Goal: Information Seeking & Learning: Learn about a topic

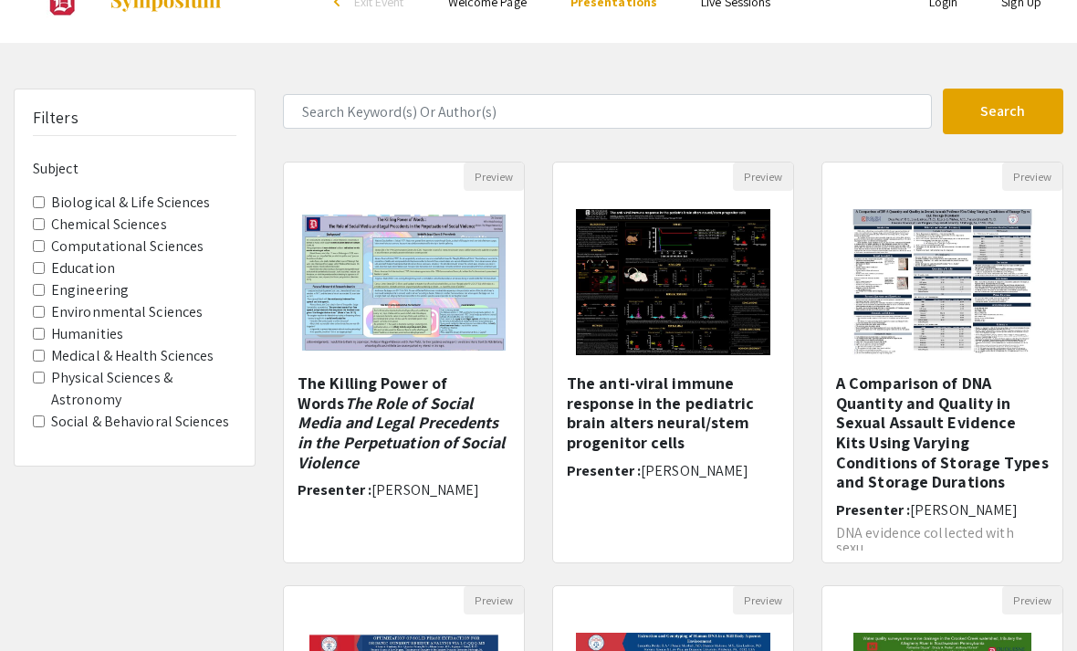
scroll to position [41, 0]
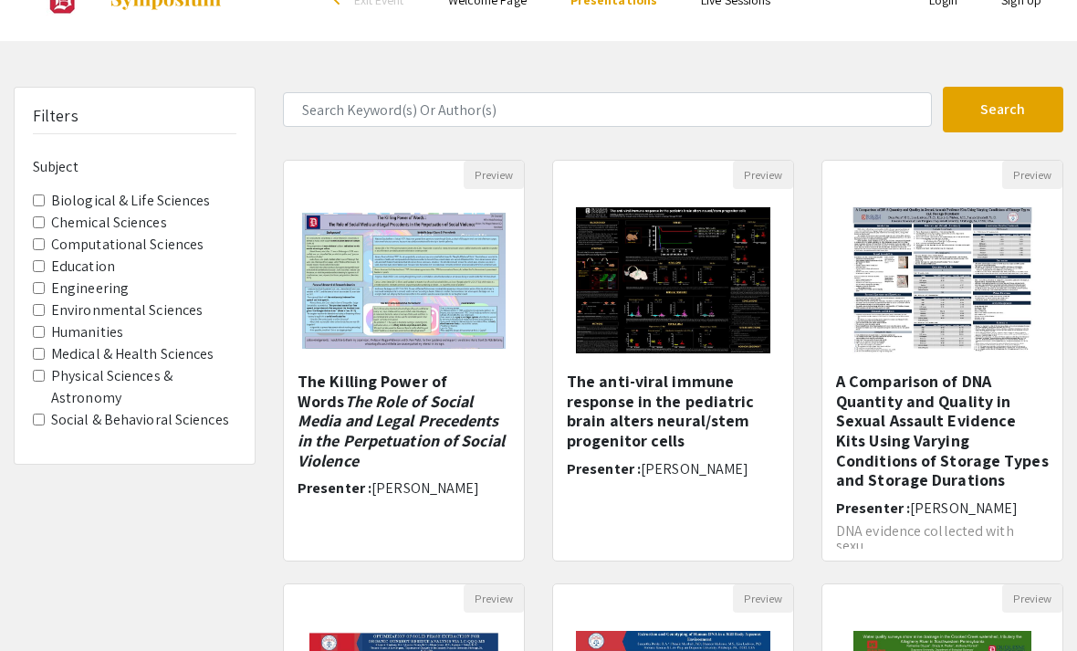
click at [351, 316] on img at bounding box center [404, 280] width 240 height 173
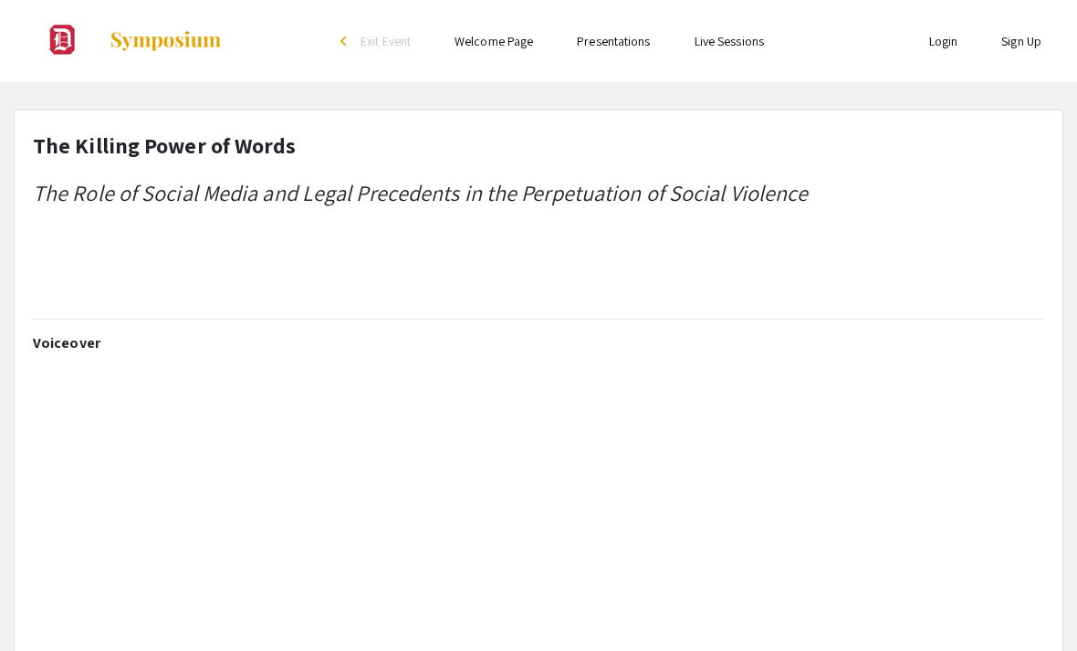
select select "custom"
type input "0"
select select "custom"
type input "1"
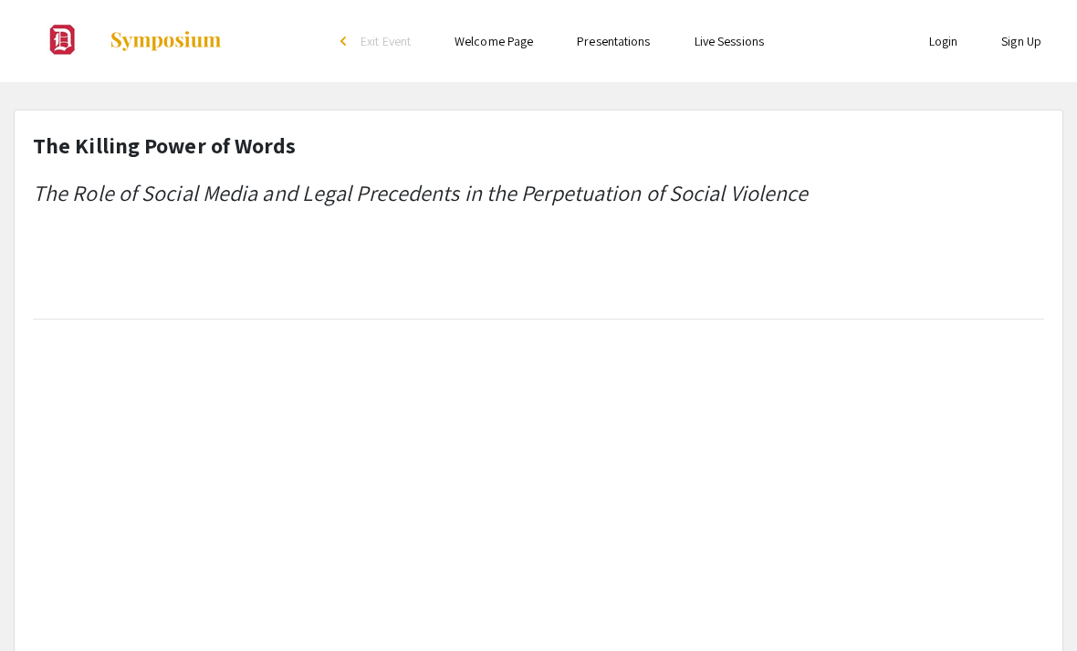
select select "auto"
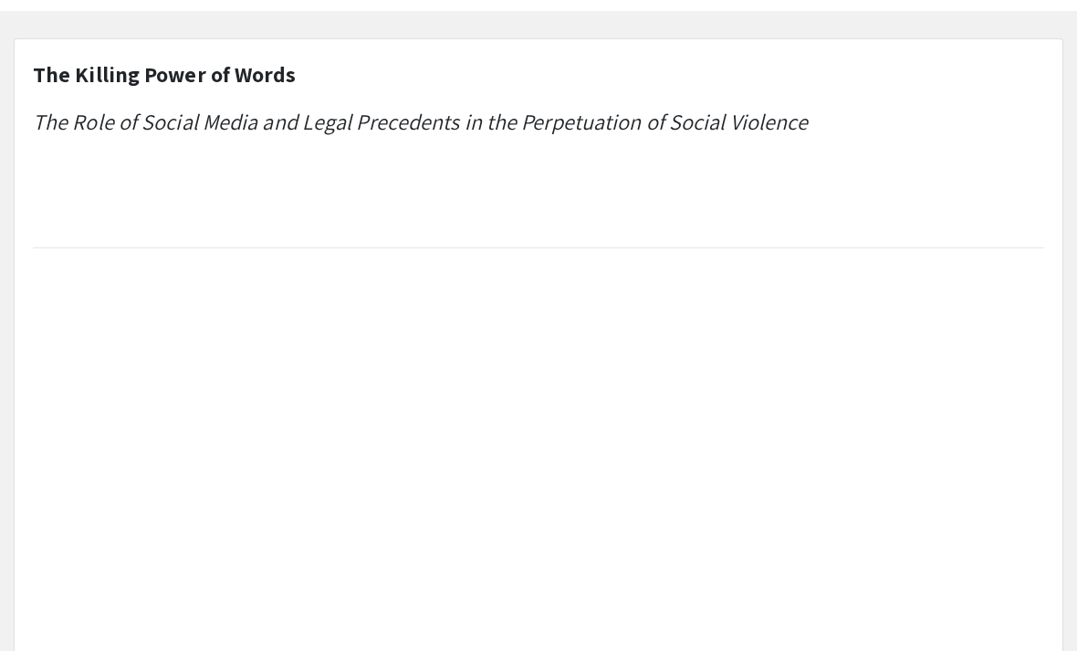
scroll to position [71, 0]
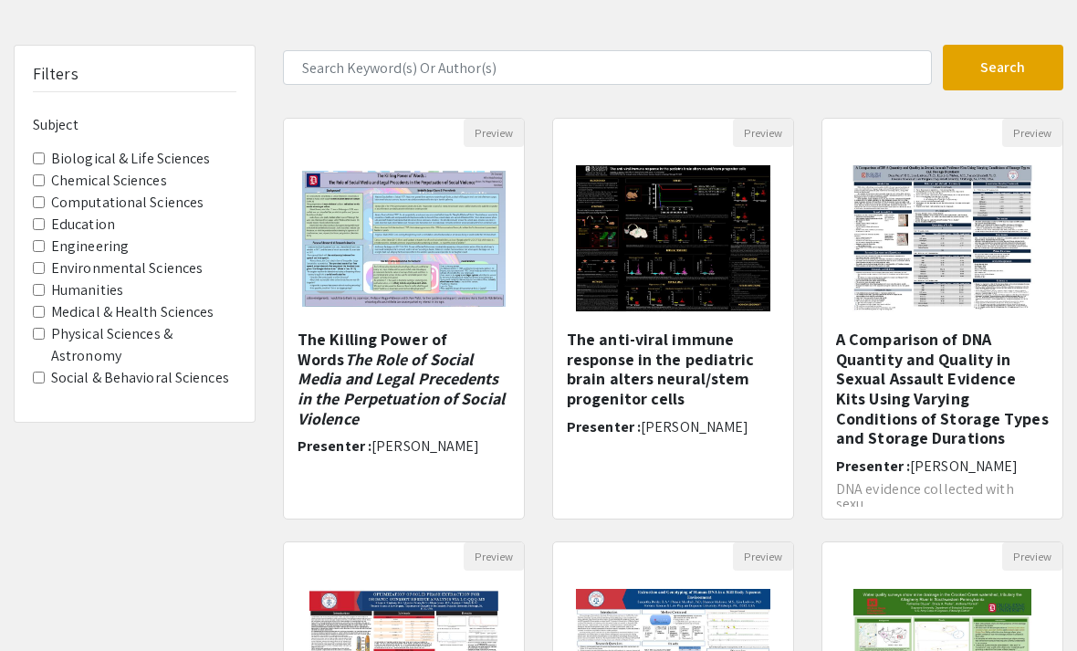
scroll to position [84, 0]
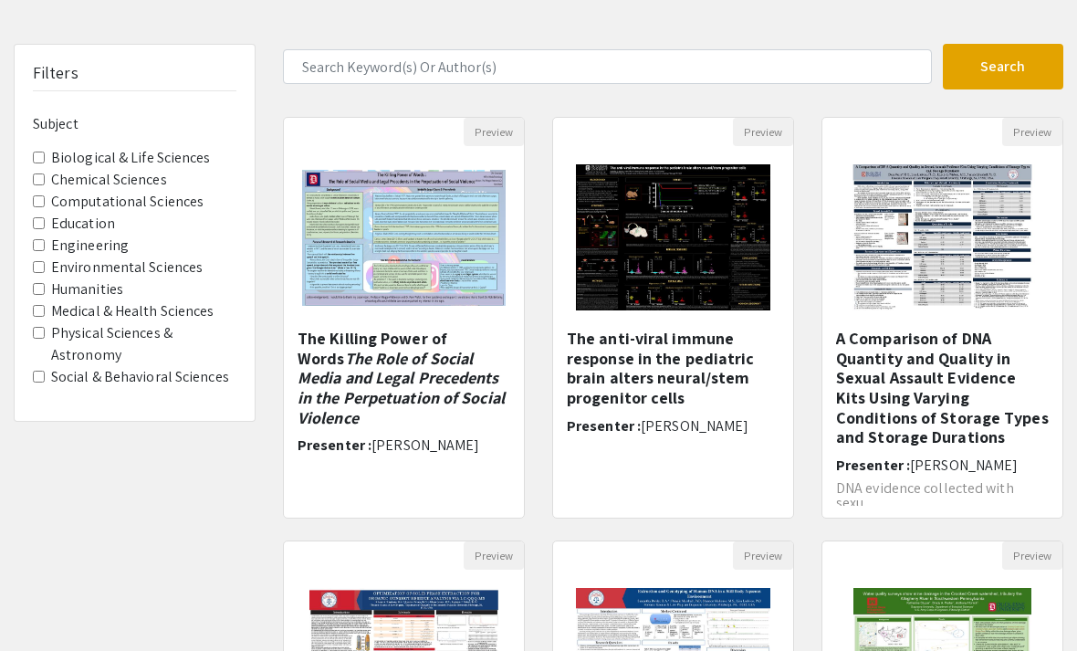
click at [1004, 322] on img "Open Presentation <p>A Comparison of DNA Quantity and Quality in Sexual Assault…" at bounding box center [942, 237] width 225 height 183
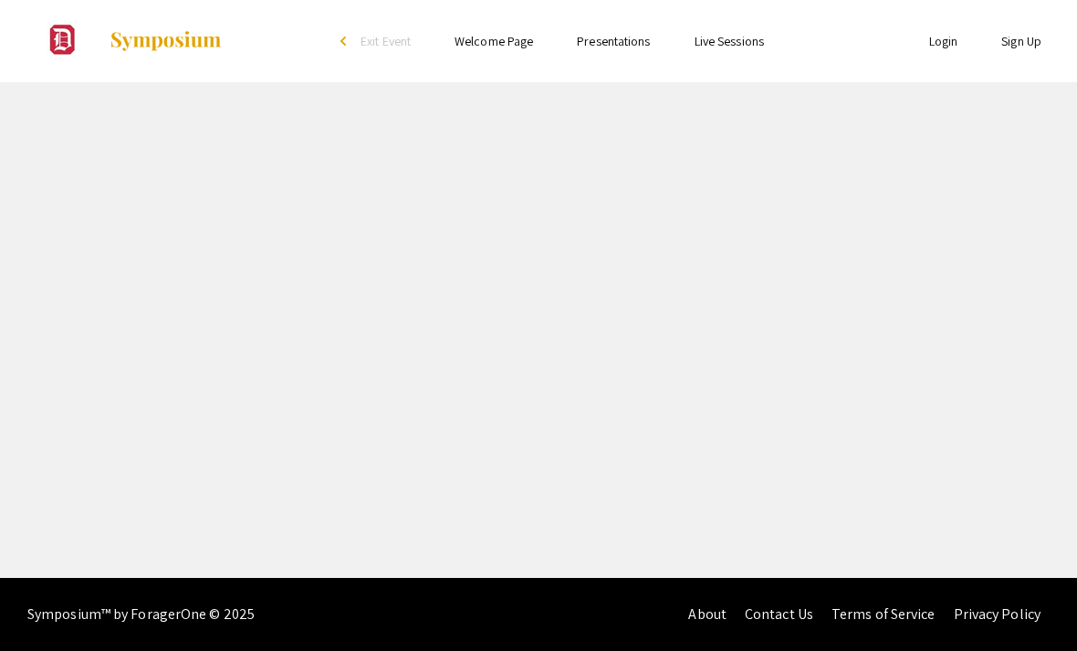
select select "custom"
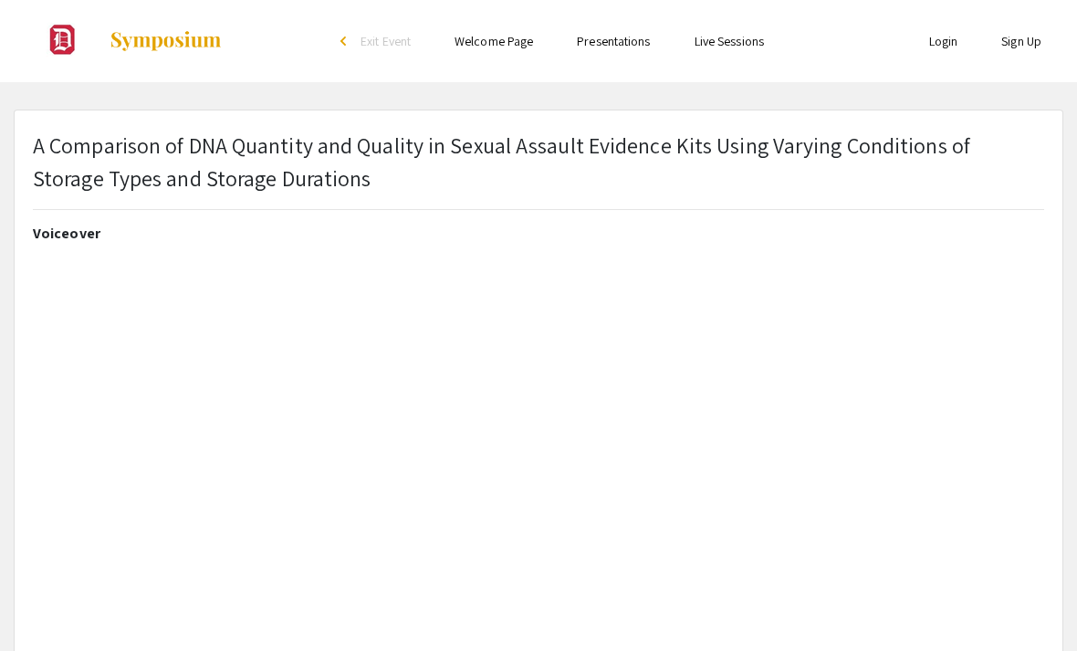
type input "0"
select select "custom"
type input "1"
select select "auto"
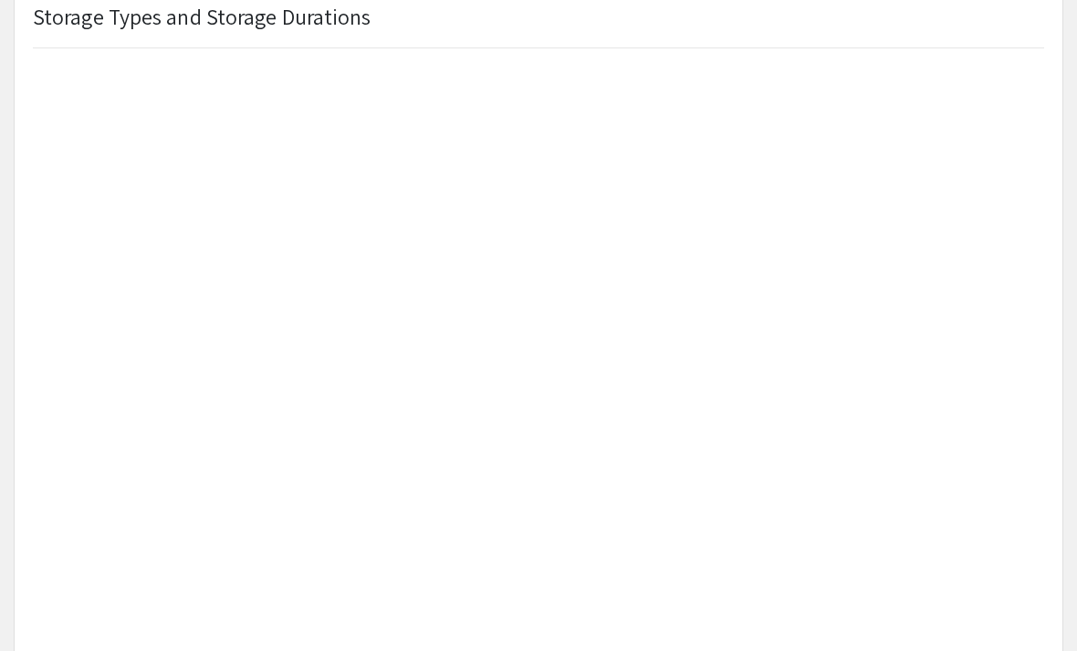
scroll to position [171, 0]
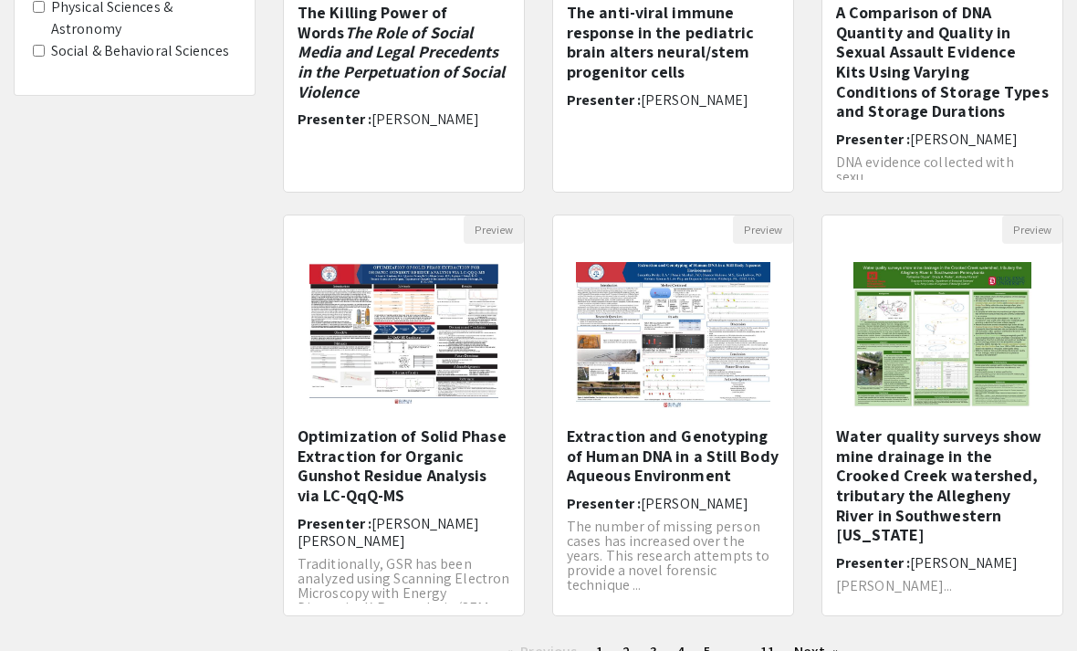
scroll to position [410, 0]
click at [967, 365] on img at bounding box center [942, 335] width 215 height 183
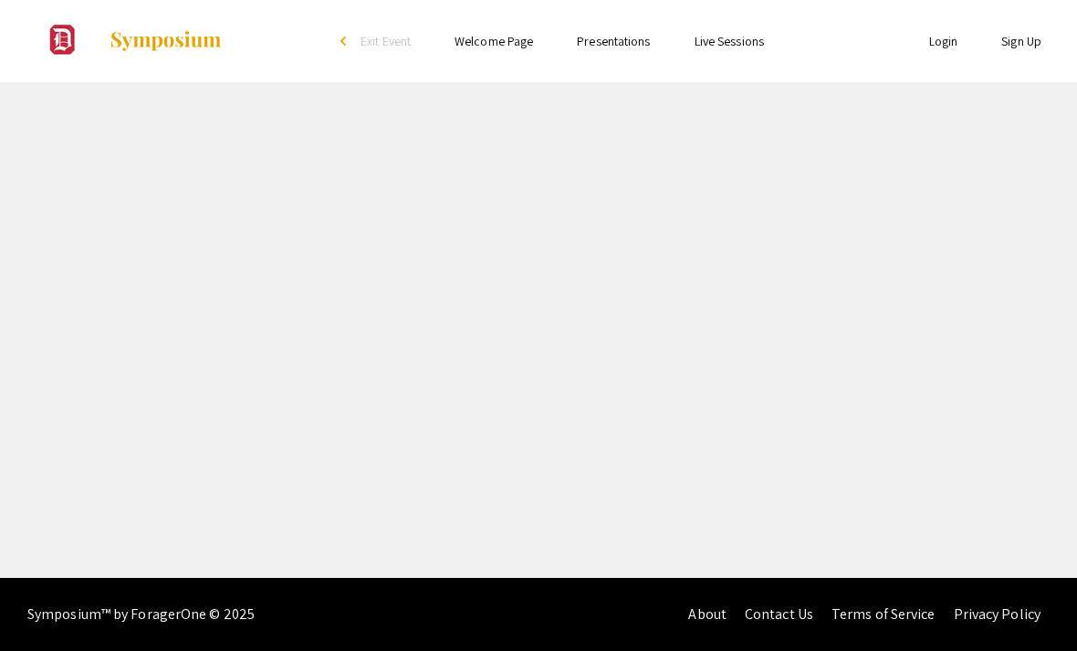
select select "custom"
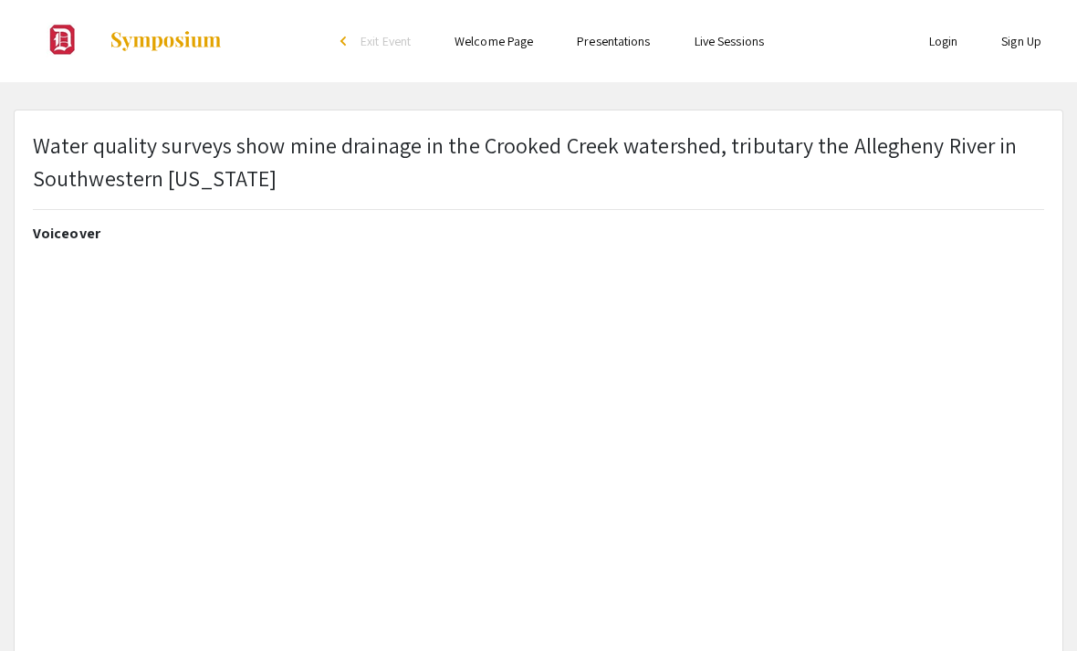
type input "0"
select select "custom"
type input "1"
select select "auto"
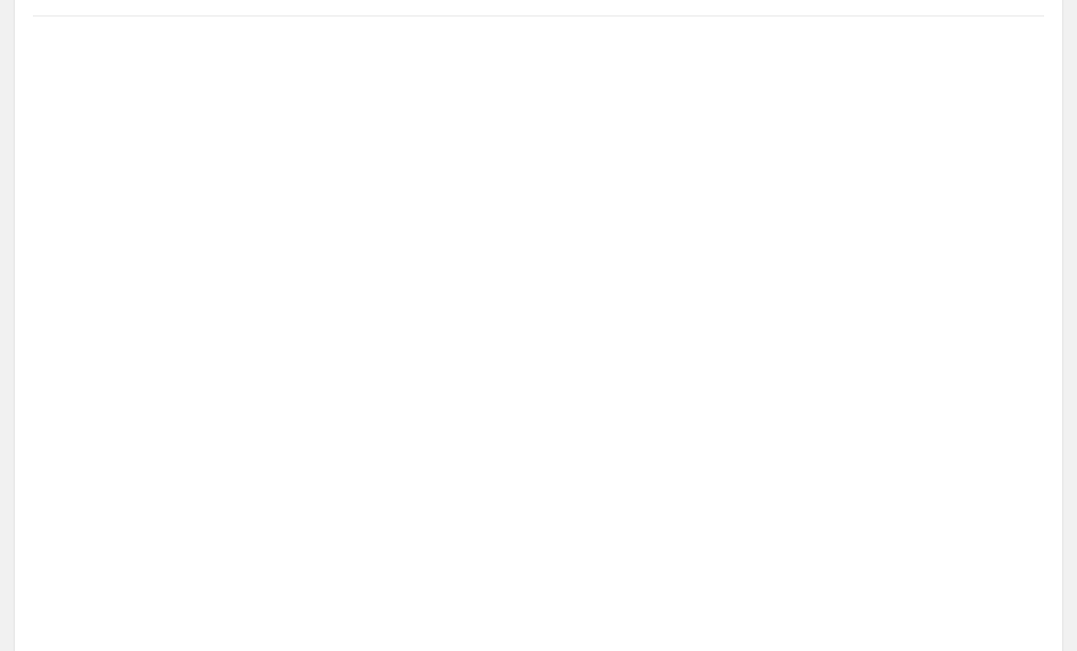
scroll to position [136, 0]
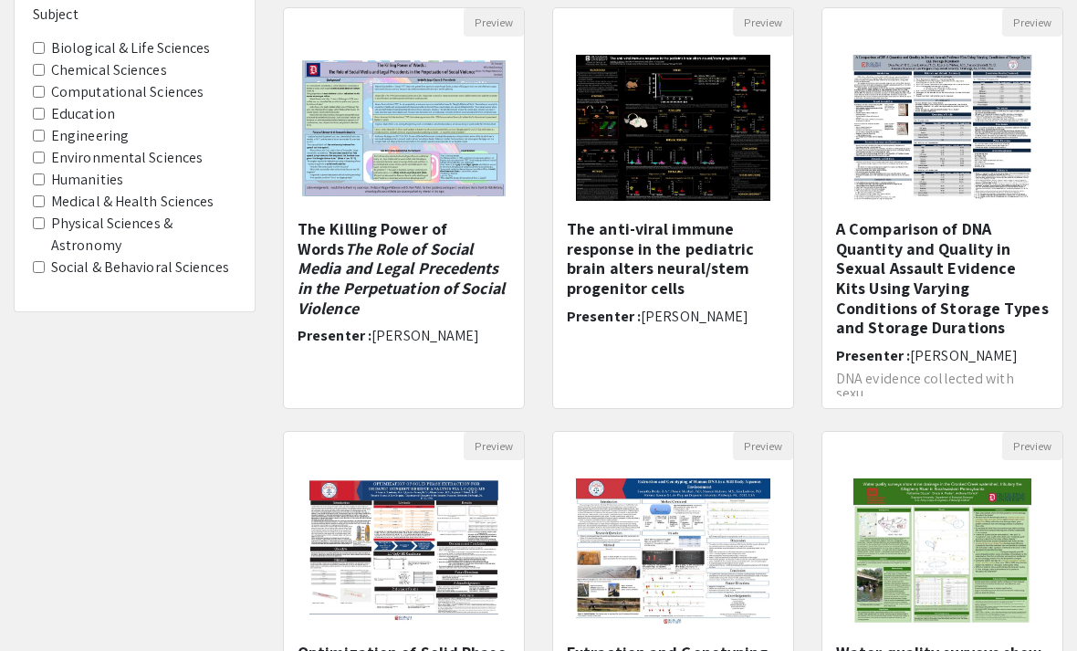
scroll to position [410, 0]
